Goal: Information Seeking & Learning: Learn about a topic

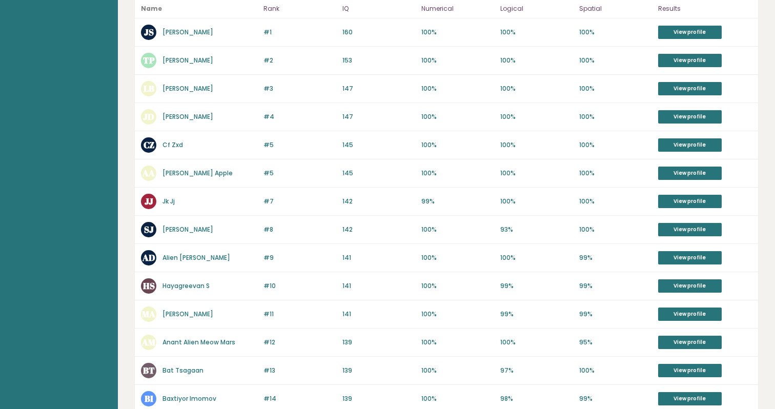
scroll to position [110, 0]
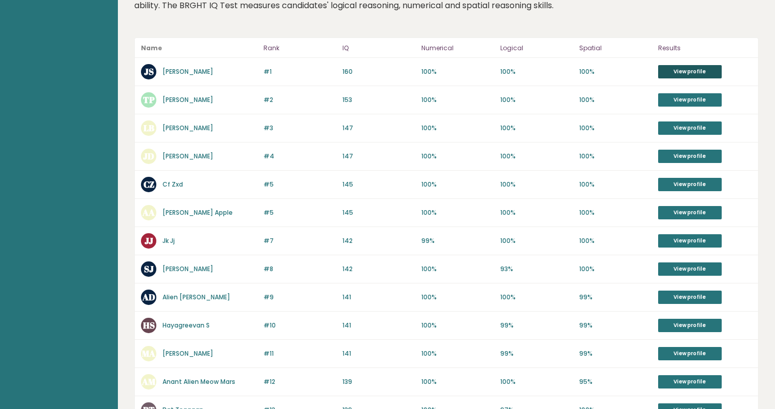
click at [682, 72] on link "View profile" at bounding box center [690, 71] width 64 height 13
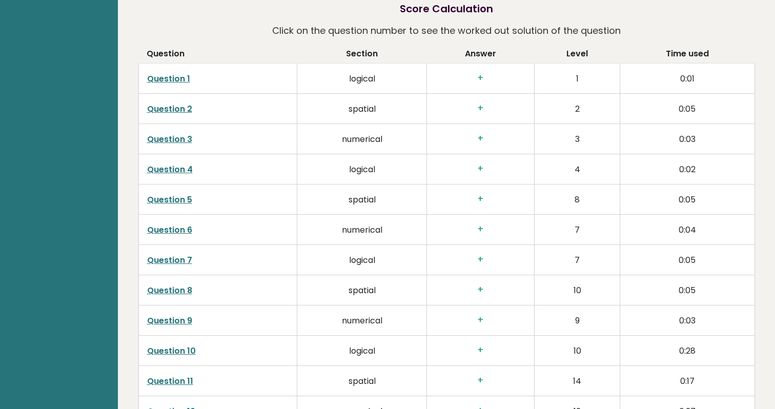
scroll to position [1506, 0]
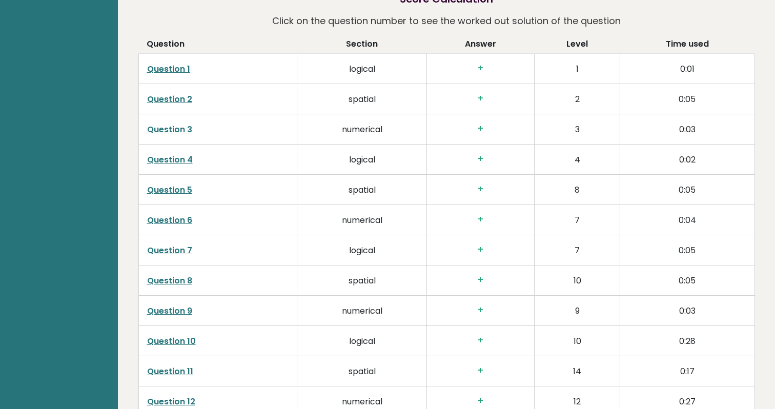
click at [169, 70] on link "Question 1" at bounding box center [168, 69] width 43 height 12
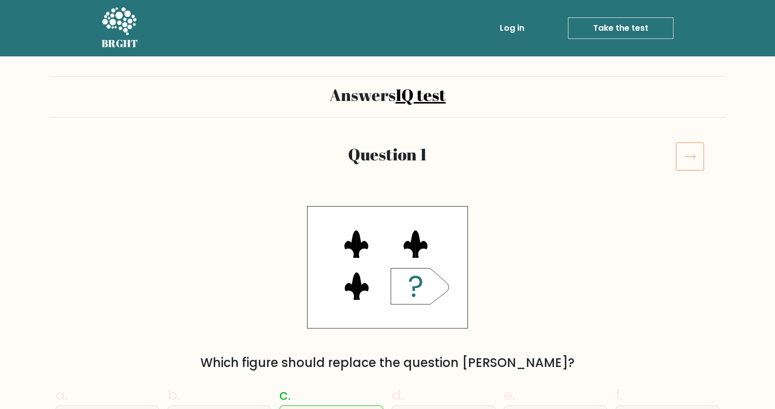
click at [689, 157] on icon at bounding box center [689, 156] width 29 height 29
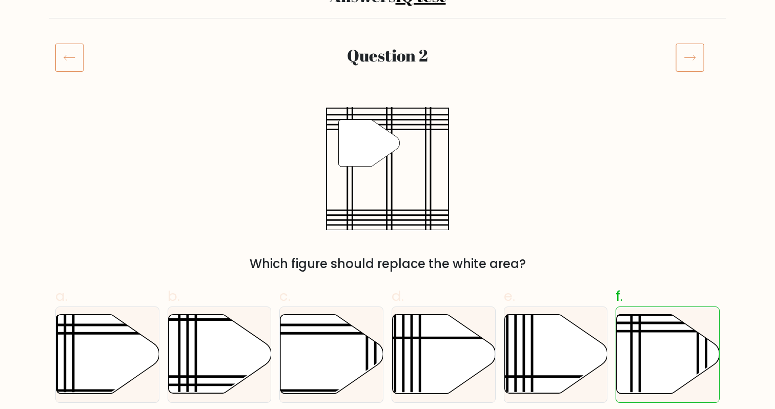
scroll to position [114, 0]
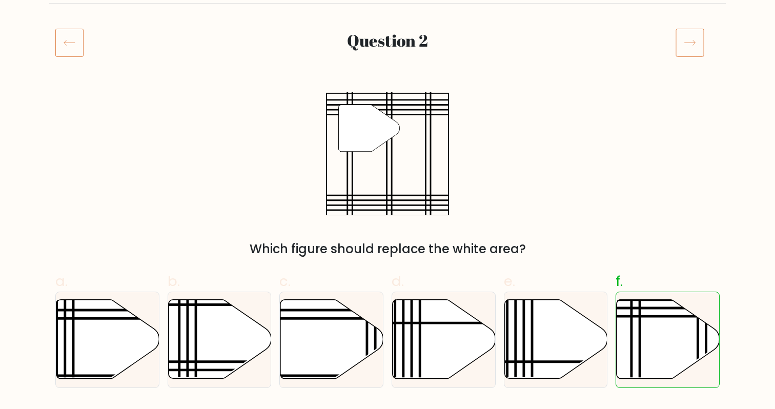
click at [697, 42] on icon at bounding box center [689, 42] width 29 height 29
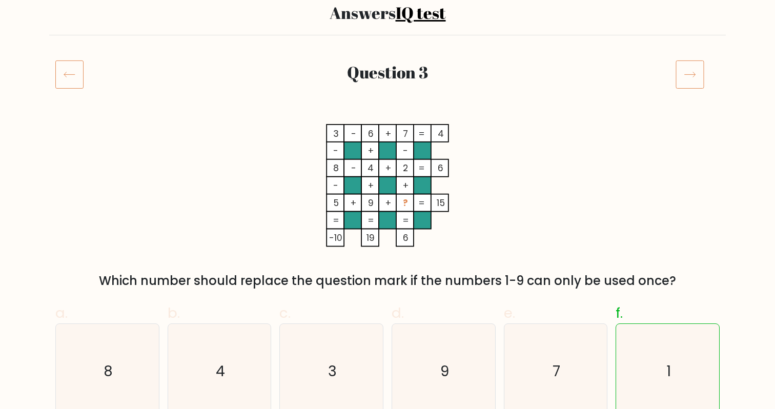
scroll to position [149, 0]
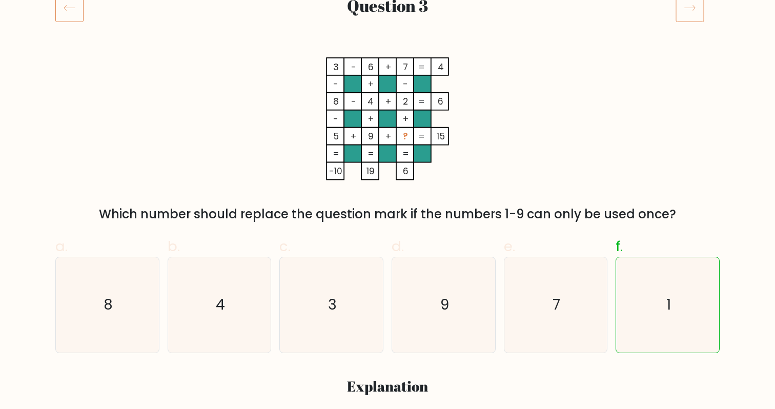
click at [687, 15] on icon at bounding box center [689, 7] width 29 height 29
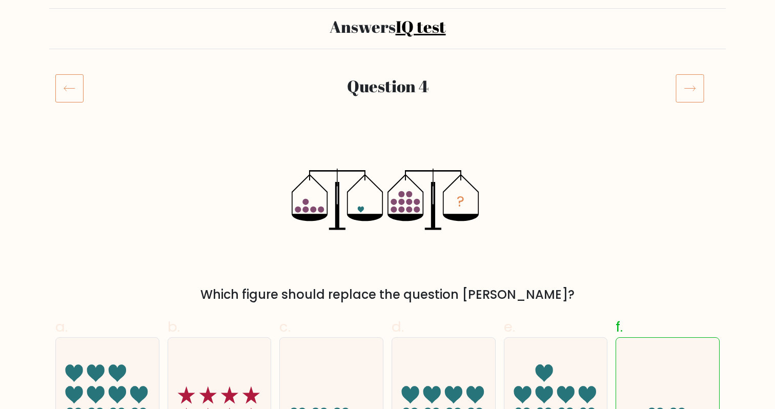
scroll to position [45, 0]
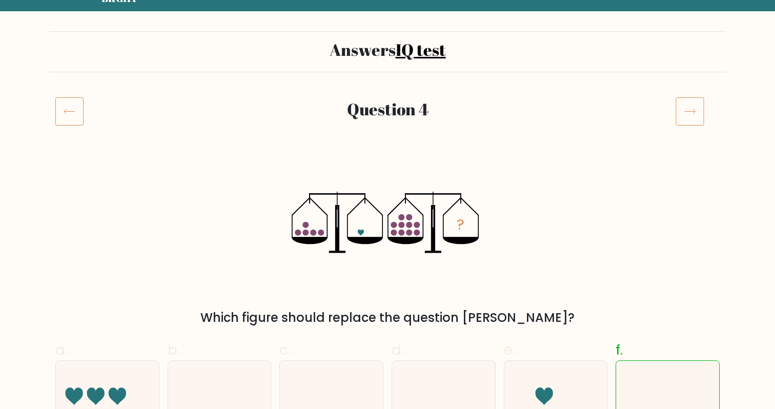
click at [690, 99] on icon at bounding box center [689, 111] width 29 height 29
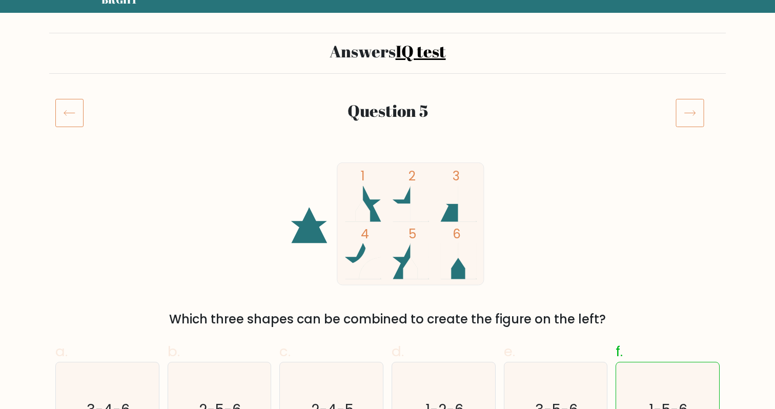
scroll to position [5, 0]
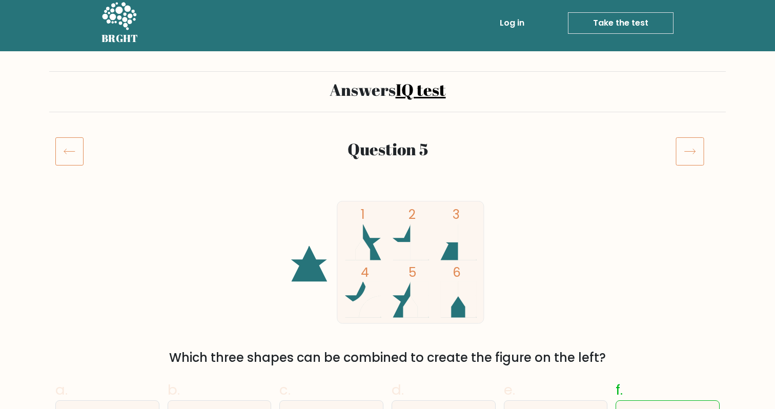
click at [687, 155] on icon at bounding box center [689, 151] width 29 height 29
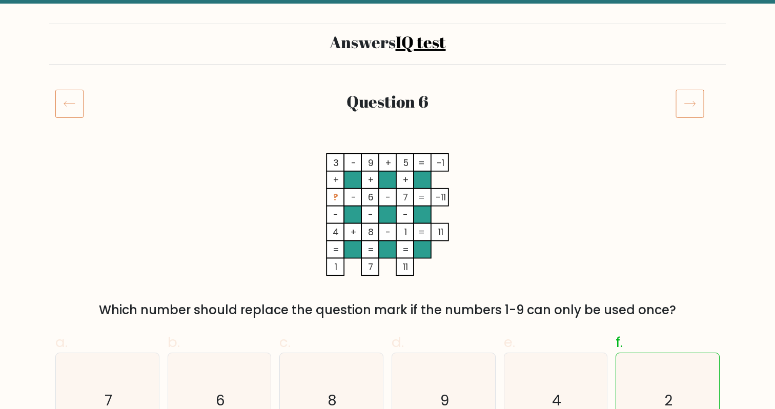
scroll to position [51, 0]
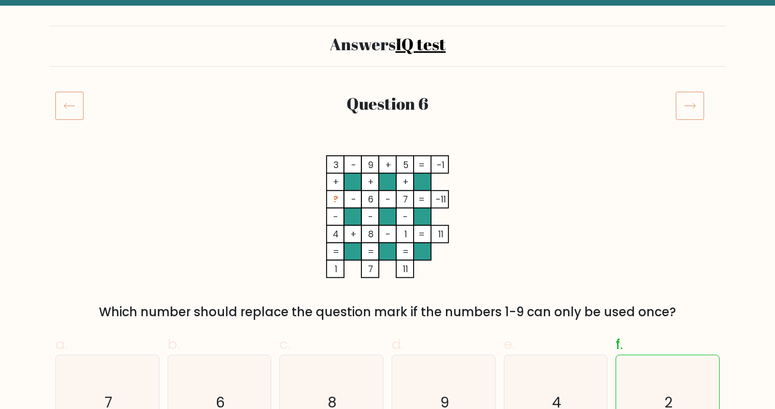
click at [693, 104] on icon at bounding box center [689, 105] width 11 height 5
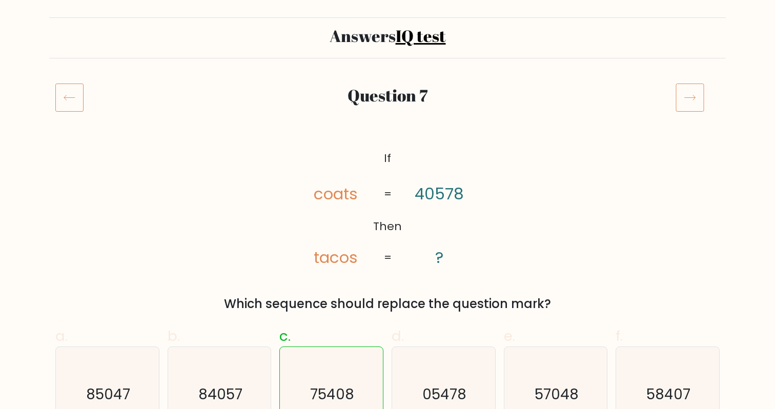
scroll to position [52, 0]
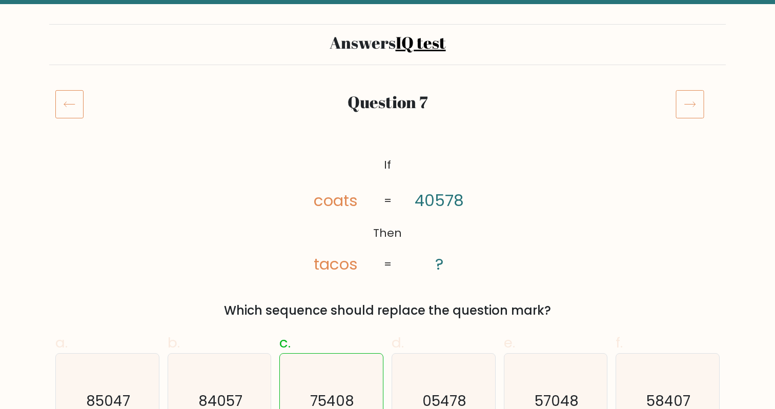
click at [687, 99] on icon at bounding box center [689, 104] width 29 height 29
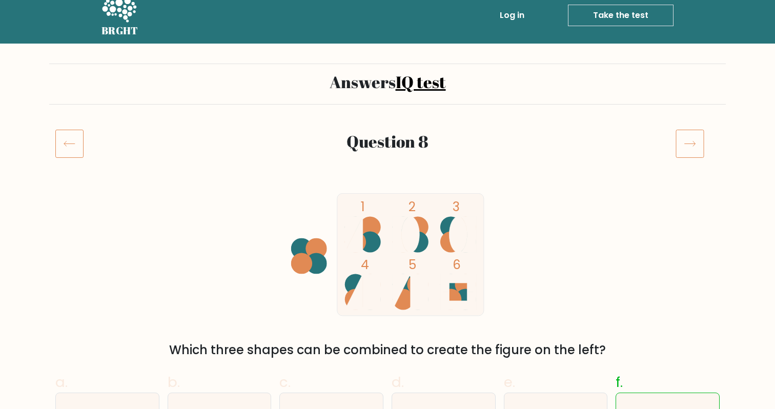
scroll to position [9, 0]
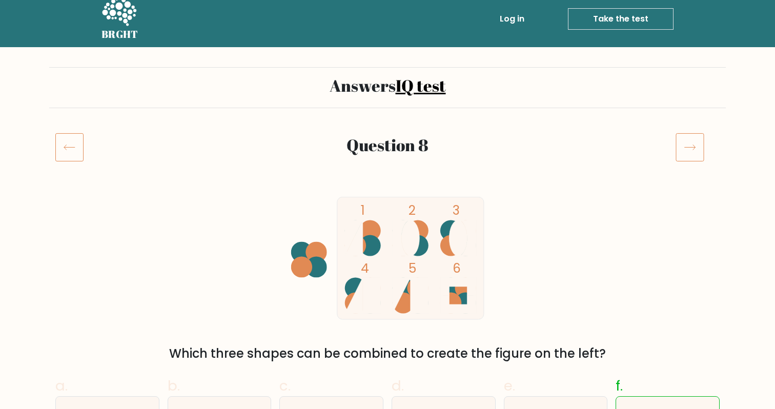
click at [691, 143] on icon at bounding box center [689, 147] width 29 height 29
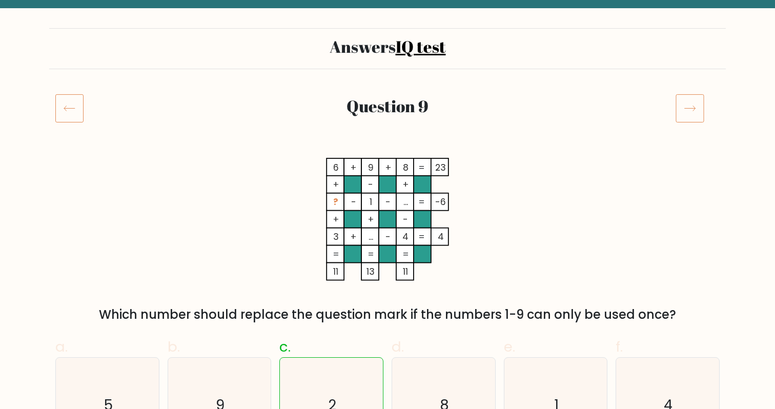
scroll to position [49, 0]
click at [681, 105] on icon at bounding box center [689, 107] width 29 height 29
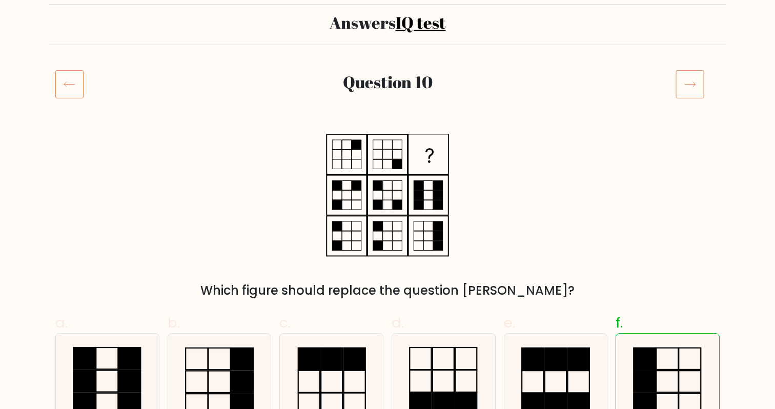
scroll to position [80, 0]
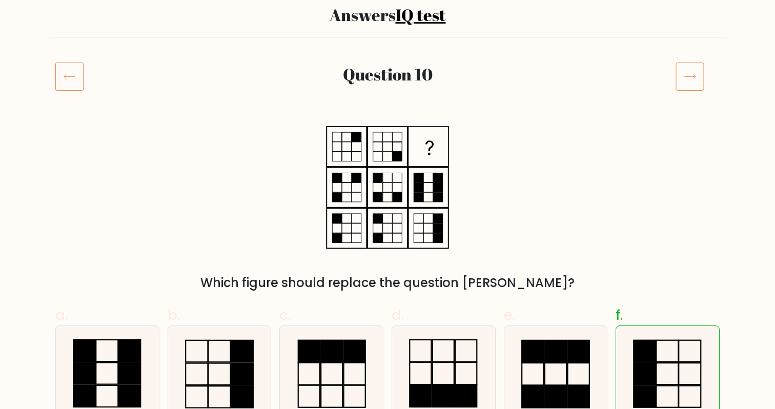
click at [693, 83] on icon at bounding box center [689, 76] width 29 height 29
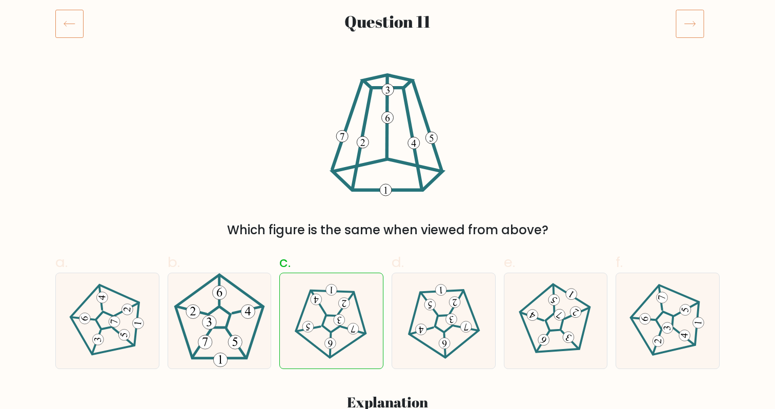
scroll to position [130, 0]
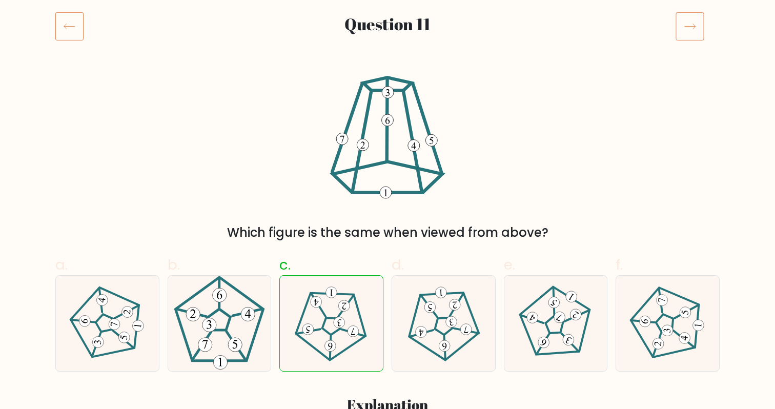
click at [685, 22] on icon at bounding box center [689, 26] width 29 height 29
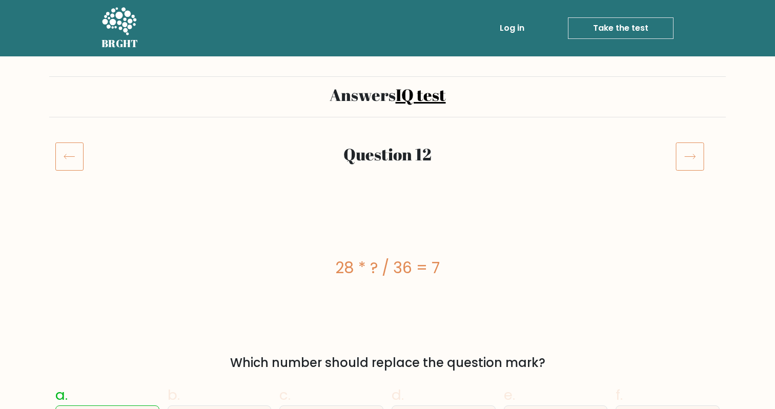
click at [690, 158] on icon at bounding box center [689, 156] width 29 height 29
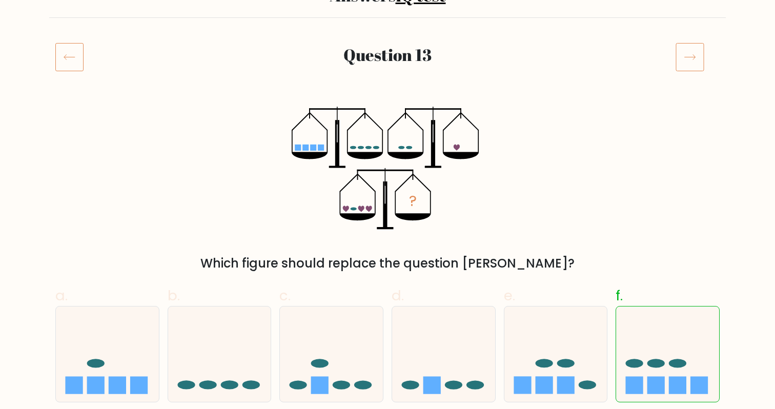
scroll to position [106, 0]
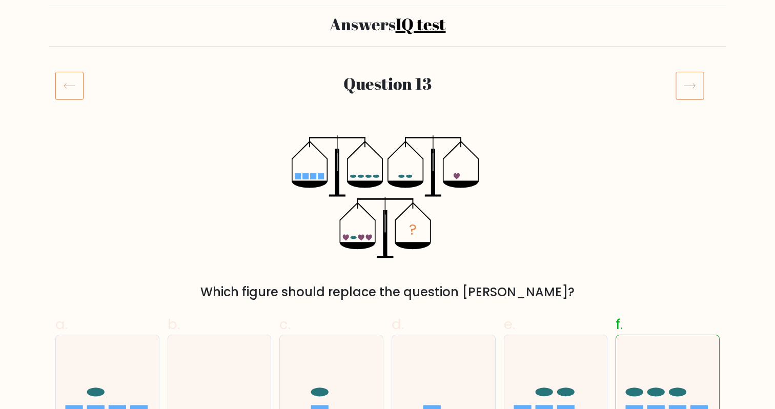
scroll to position [62, 0]
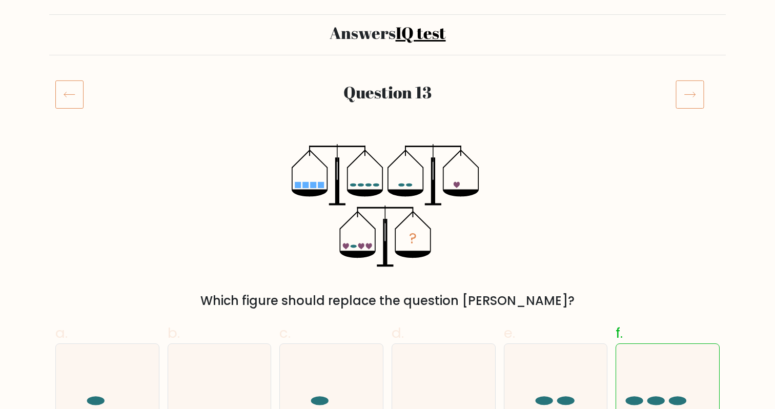
click at [684, 94] on icon at bounding box center [689, 94] width 29 height 29
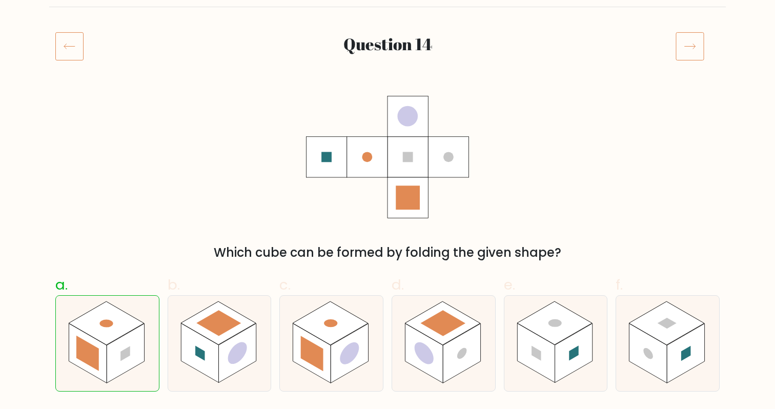
scroll to position [111, 0]
click at [688, 39] on icon at bounding box center [689, 45] width 29 height 29
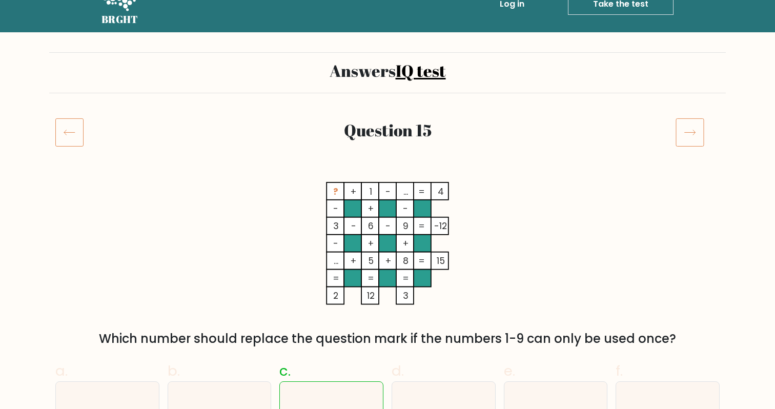
scroll to position [3, 0]
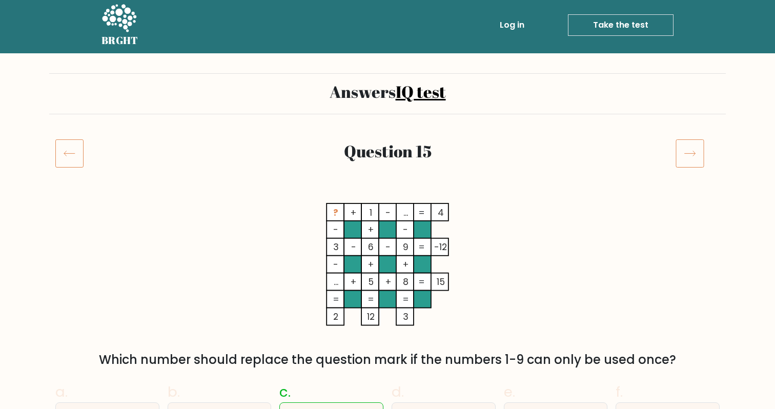
click at [686, 155] on icon at bounding box center [689, 153] width 29 height 29
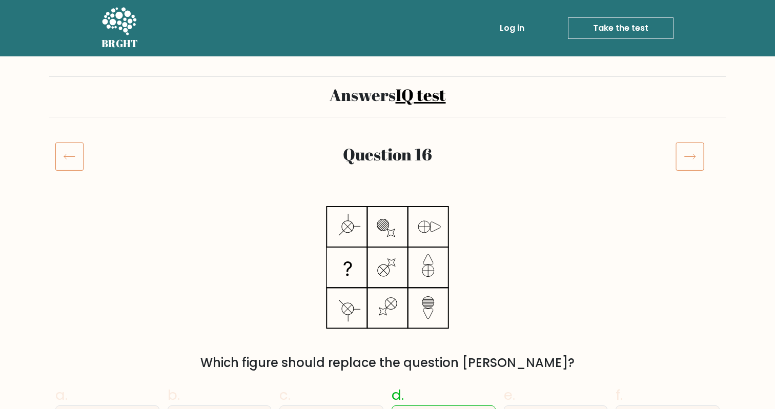
click at [693, 153] on icon at bounding box center [689, 156] width 29 height 29
